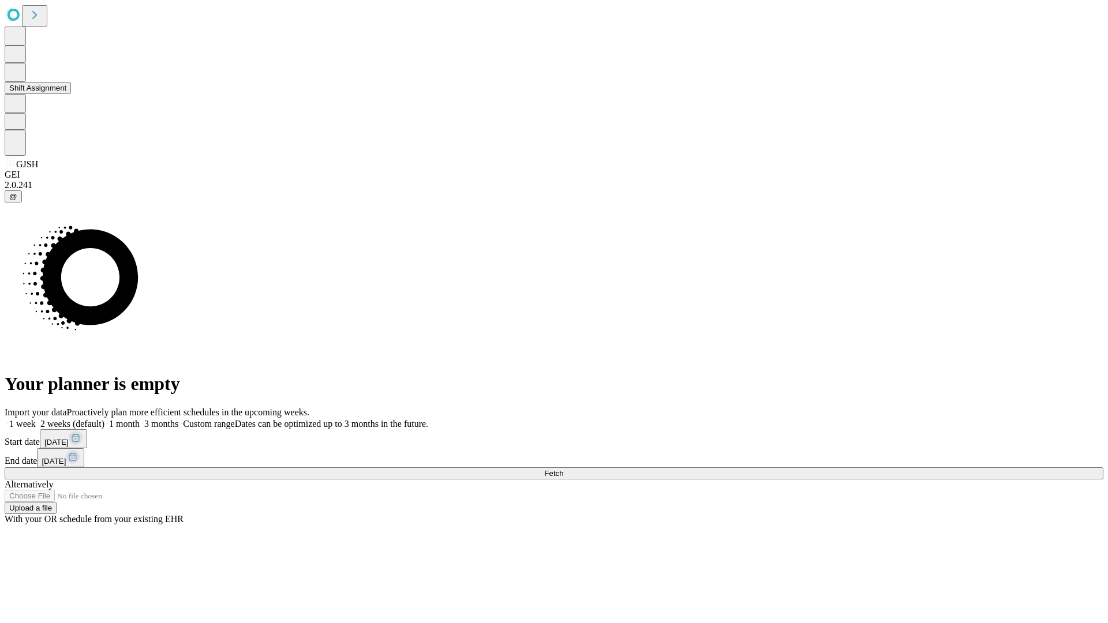
click at [71, 94] on button "Shift Assignment" at bounding box center [38, 88] width 66 height 12
